Goal: Task Accomplishment & Management: Use online tool/utility

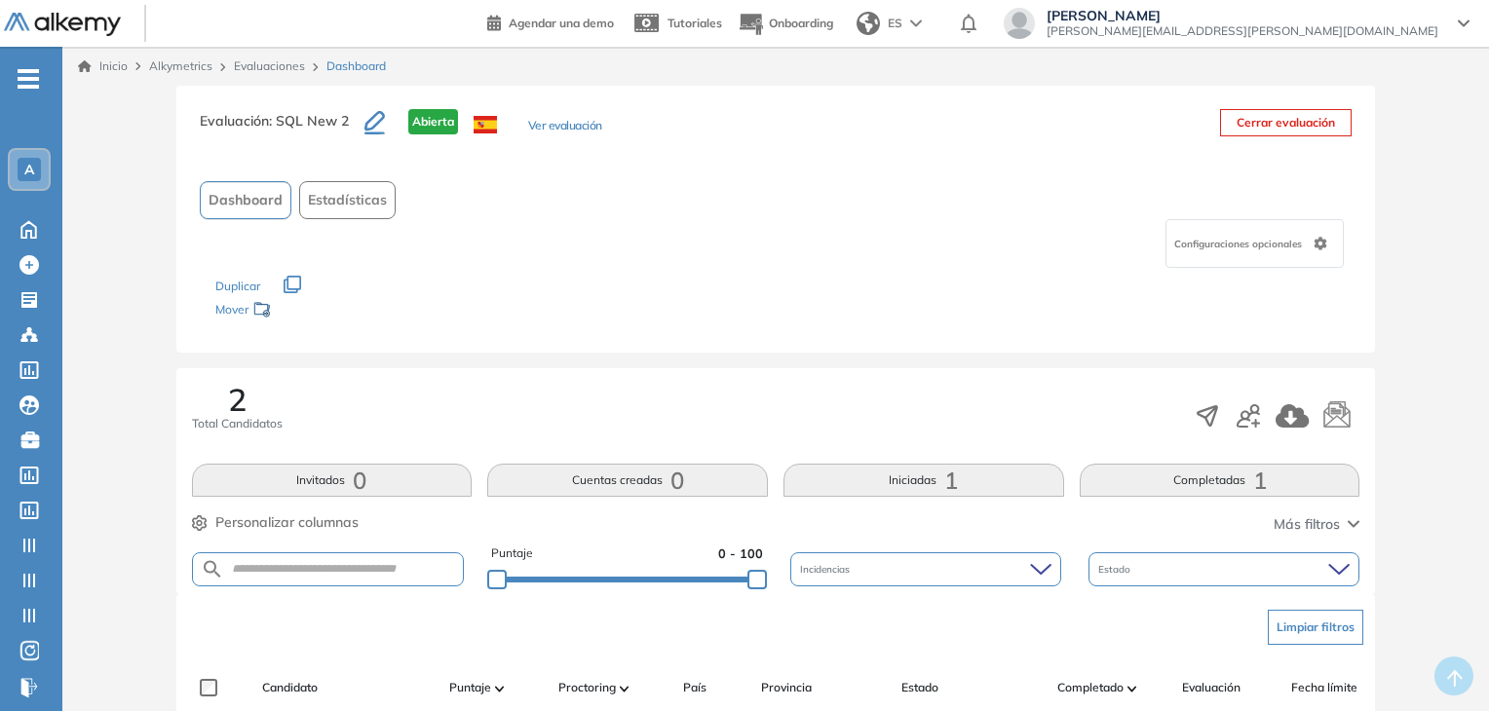
click at [129, 381] on div "Evaluación : SQL New 2 Abierta Ver evaluación Cerrar evaluación Dashboard Estad…" at bounding box center [775, 671] width 1411 height 1170
click at [123, 327] on div "Evaluación : SQL New 2 Abierta Ver evaluación Cerrar evaluación Dashboard Estad…" at bounding box center [775, 671] width 1411 height 1170
click at [253, 67] on link "Evaluaciones" at bounding box center [269, 65] width 71 height 15
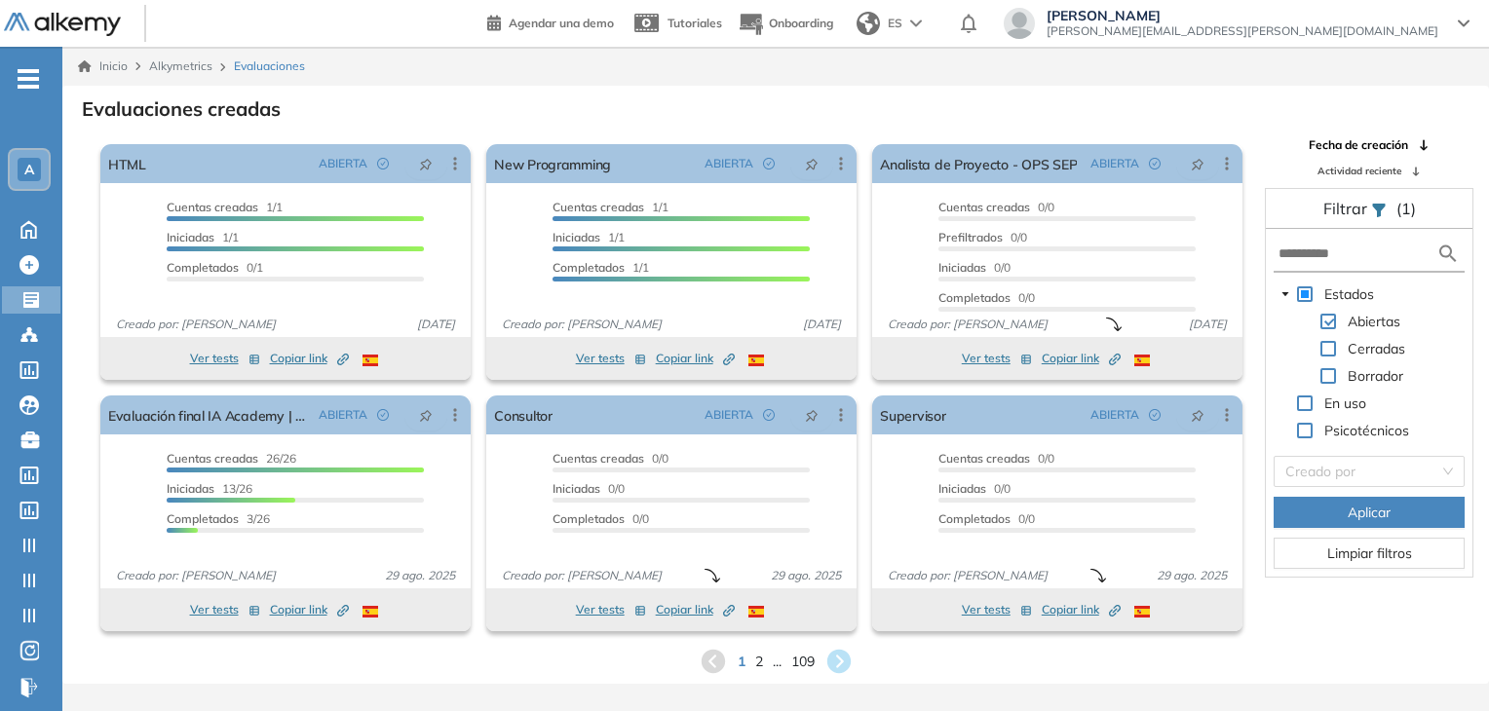
click at [14, 169] on div "A" at bounding box center [29, 169] width 39 height 39
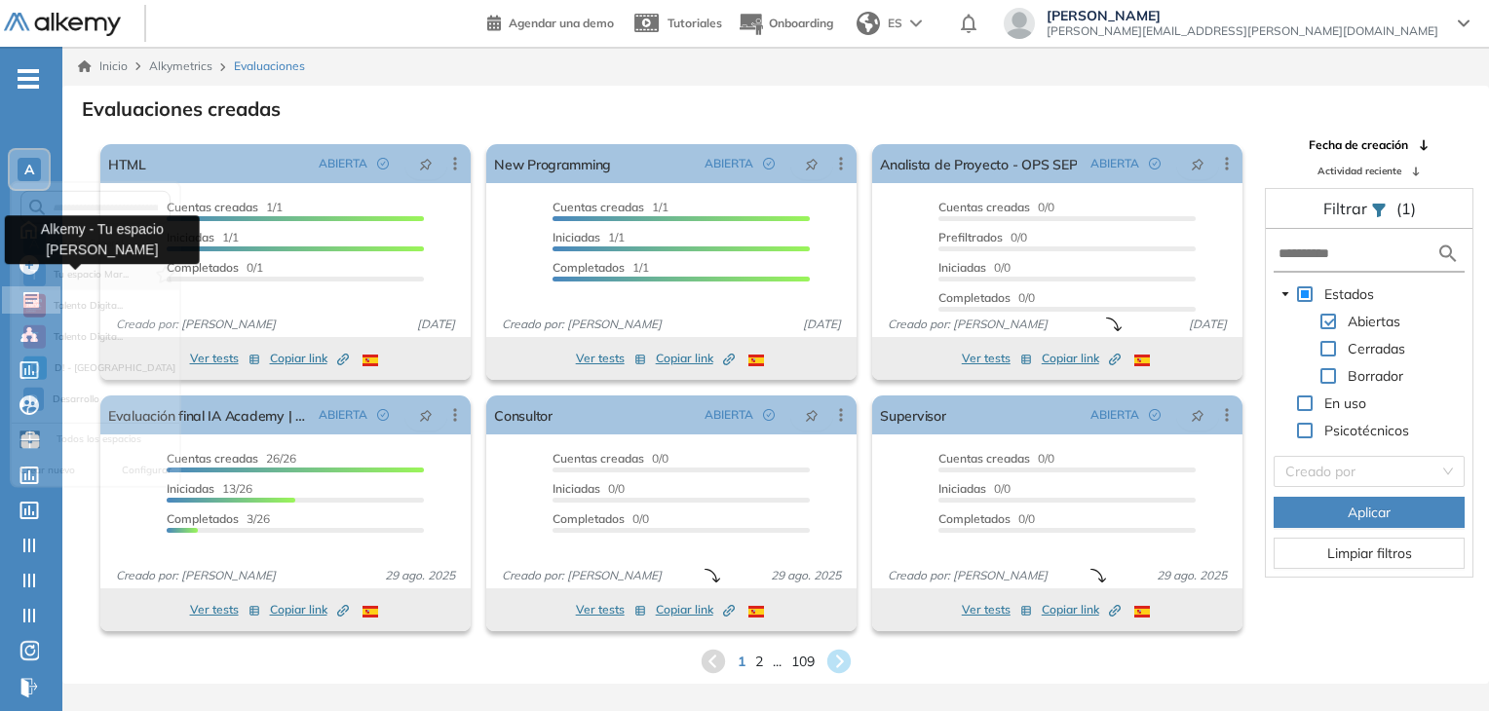
click at [86, 275] on span "Tu espacio Mar..." at bounding box center [92, 283] width 76 height 16
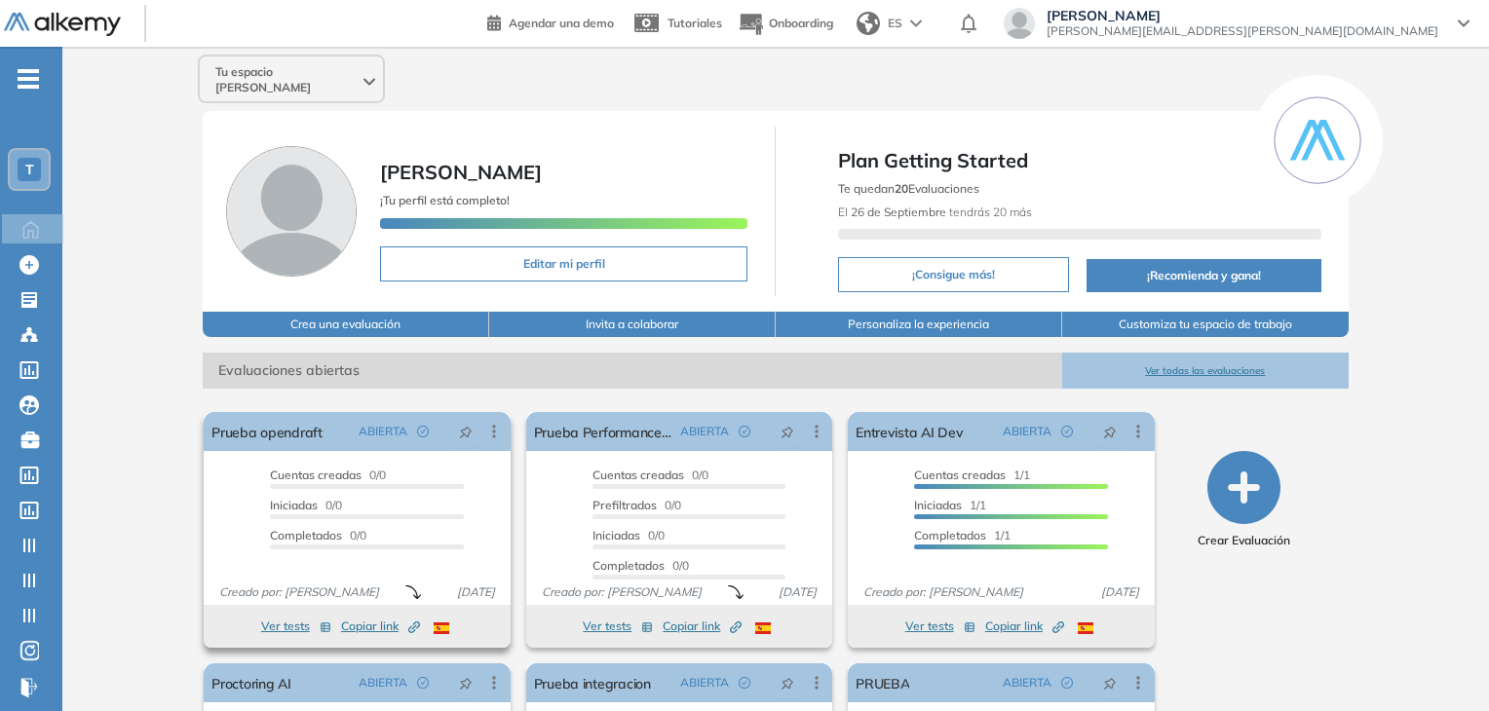
click at [292, 615] on button "Ver tests" at bounding box center [296, 626] width 70 height 23
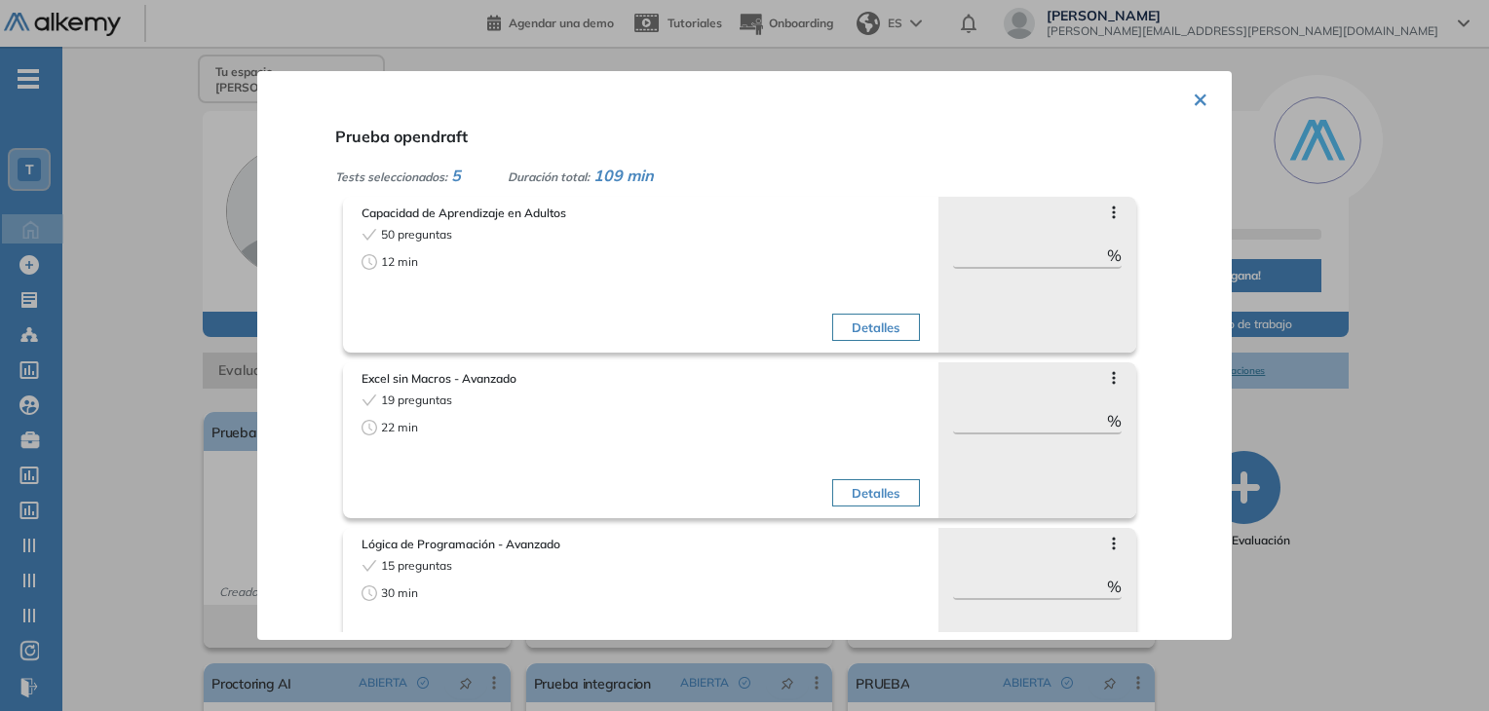
click at [113, 371] on div at bounding box center [744, 355] width 1489 height 711
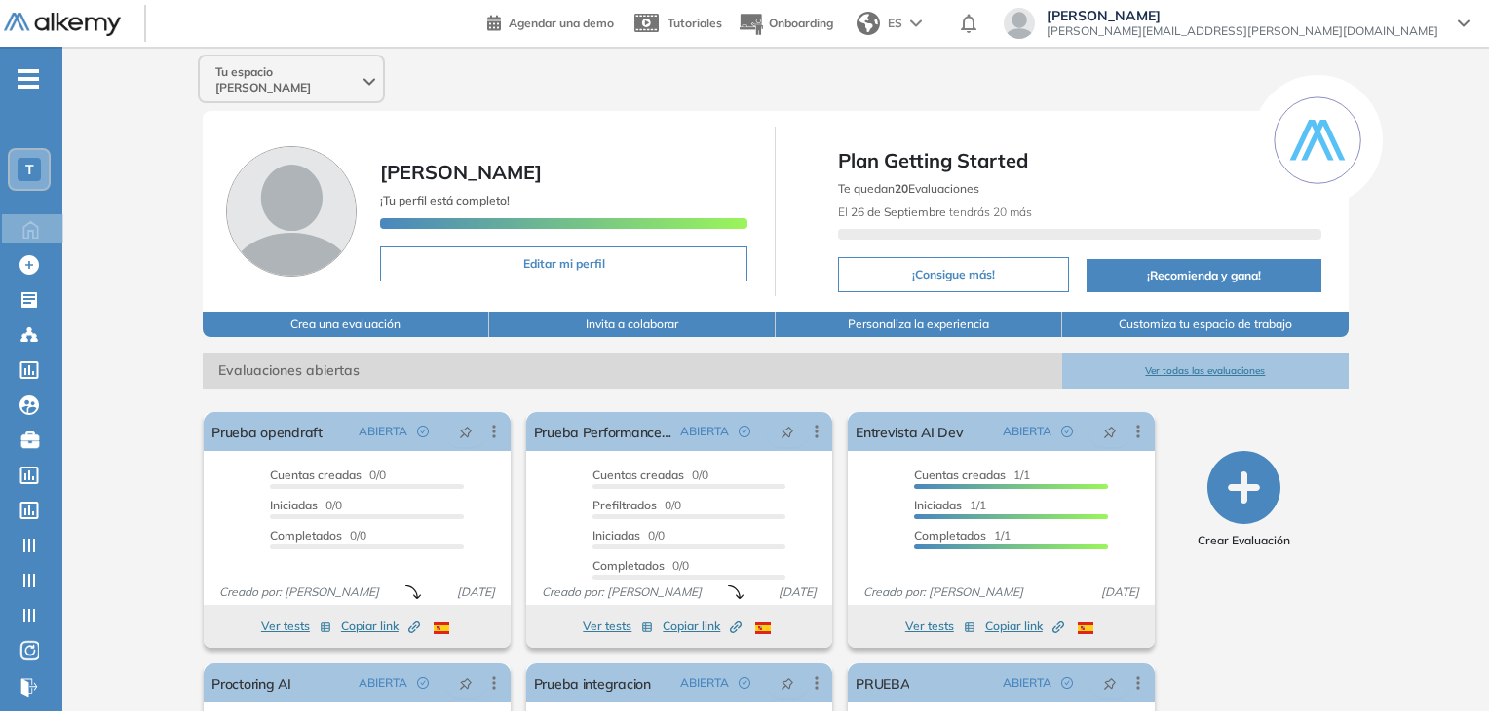
click at [160, 285] on div "Tu espacio [PERSON_NAME] [PERSON_NAME] ¡Tu perfil está completo! Editar mi perf…" at bounding box center [775, 485] width 1427 height 876
click at [1238, 475] on icon "button" at bounding box center [1243, 487] width 73 height 73
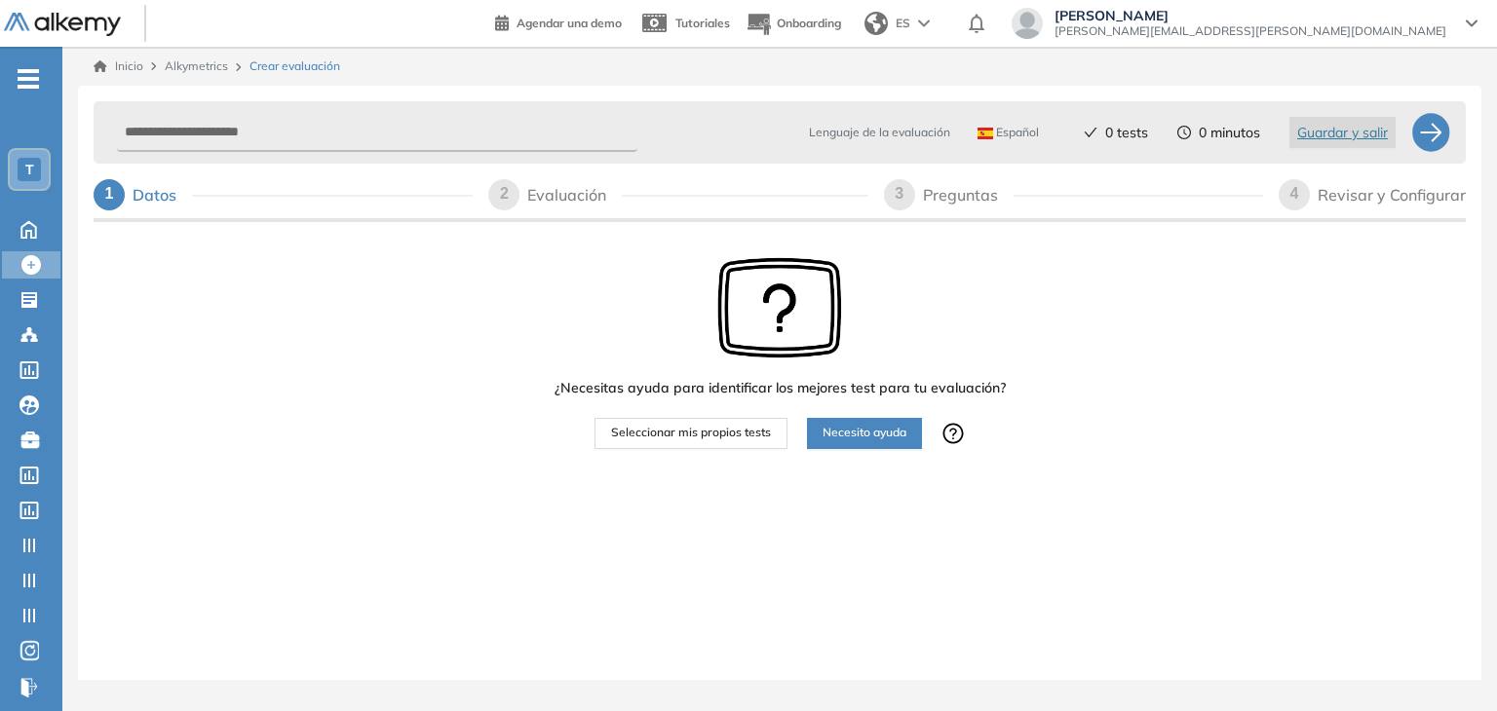
click at [488, 66] on div "Inicio Alkymetrics Crear evaluación" at bounding box center [780, 66] width 1372 height 18
click at [362, 133] on input "text" at bounding box center [377, 133] width 520 height 38
type input "**********"
click at [674, 445] on button "Seleccionar mis propios tests" at bounding box center [690, 433] width 193 height 31
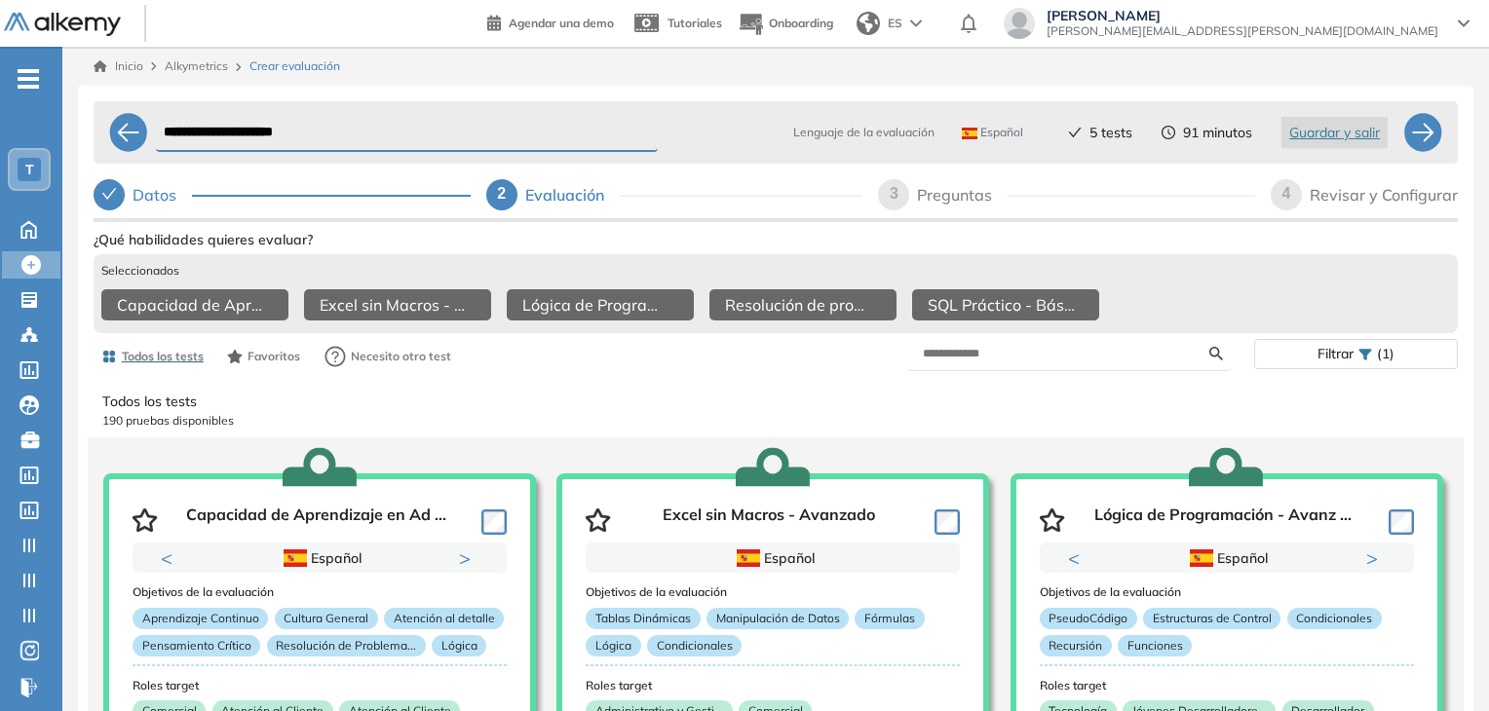
click at [1291, 185] on div "4" at bounding box center [1286, 194] width 31 height 31
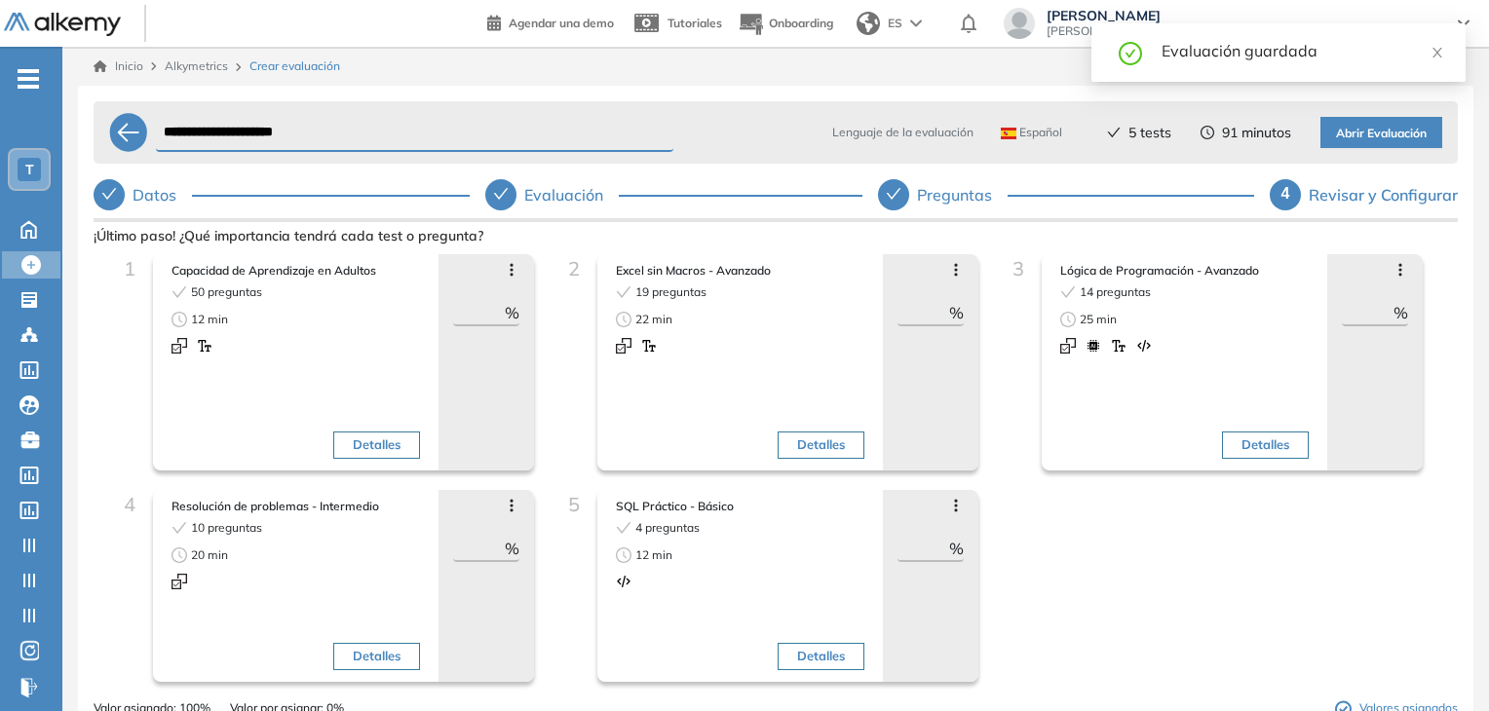
click at [1091, 546] on div "1 Capacidad de Aprendizaje en Adultos 50 preguntas 12 min Detalles Avanzar posi…" at bounding box center [775, 476] width 1333 height 445
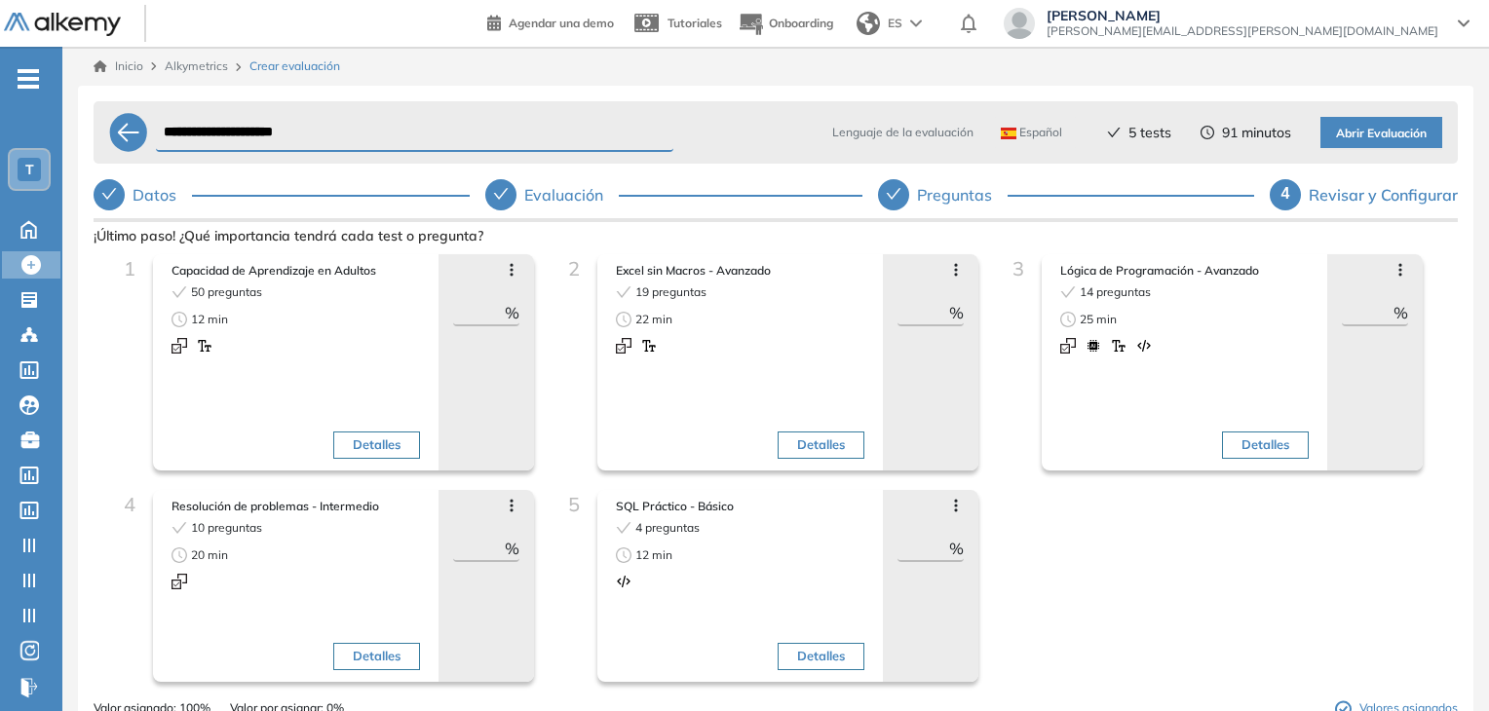
click at [1376, 130] on span "Abrir Evaluación" at bounding box center [1381, 134] width 91 height 19
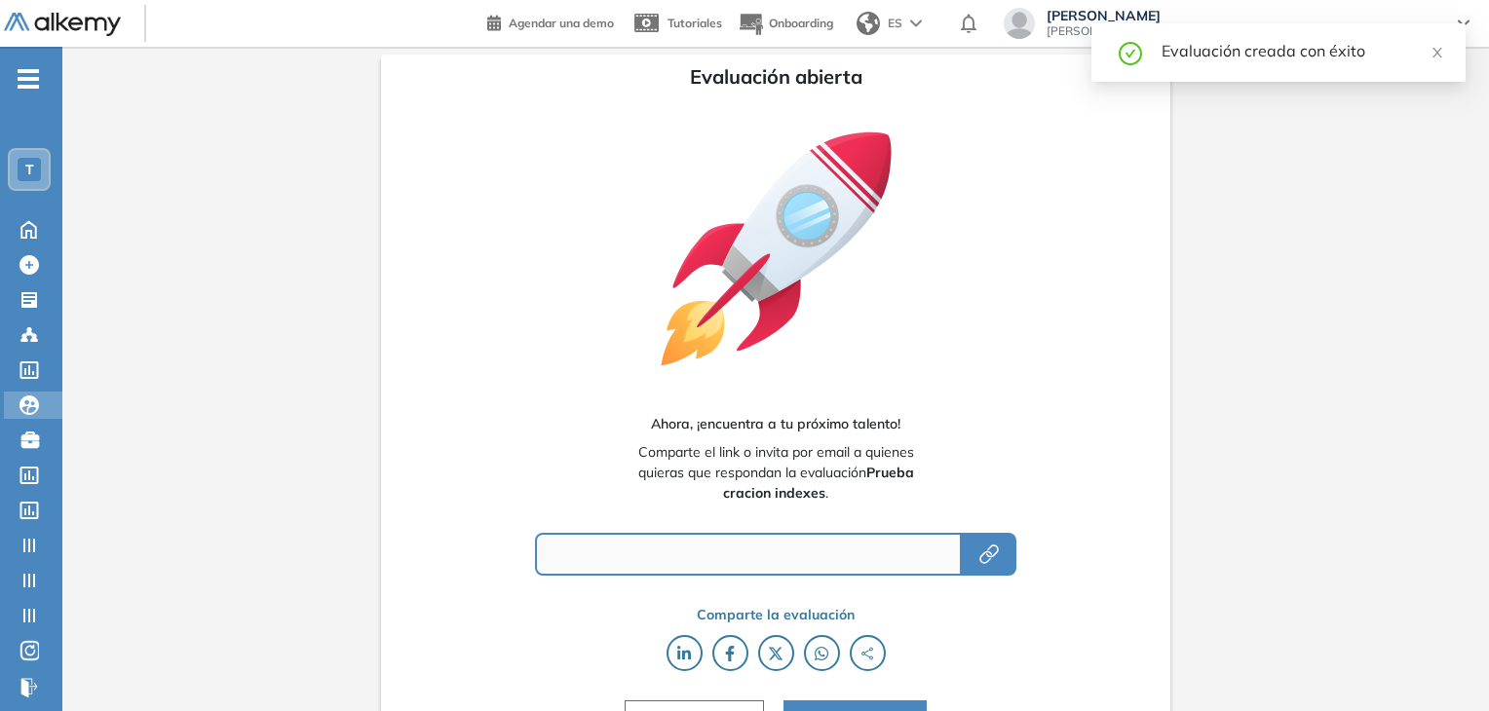
type input "**********"
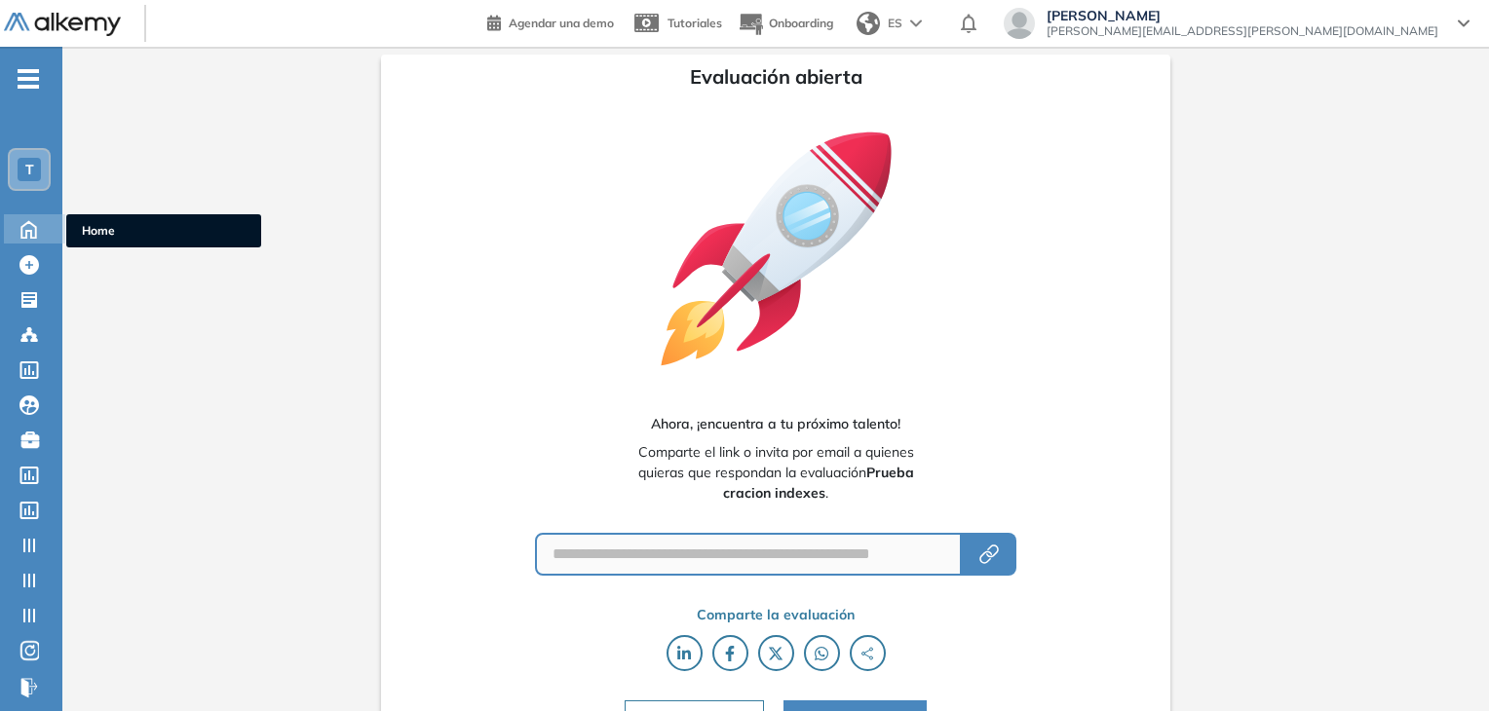
click at [21, 214] on div at bounding box center [29, 226] width 34 height 25
